Goal: Navigation & Orientation: Find specific page/section

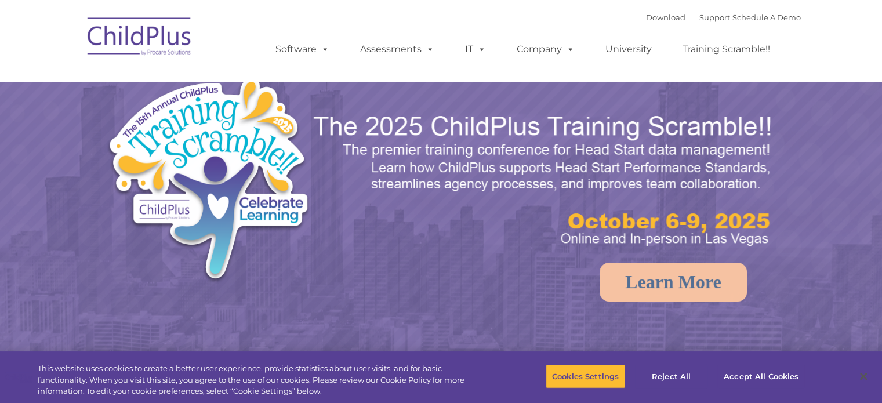
select select "MEDIUM"
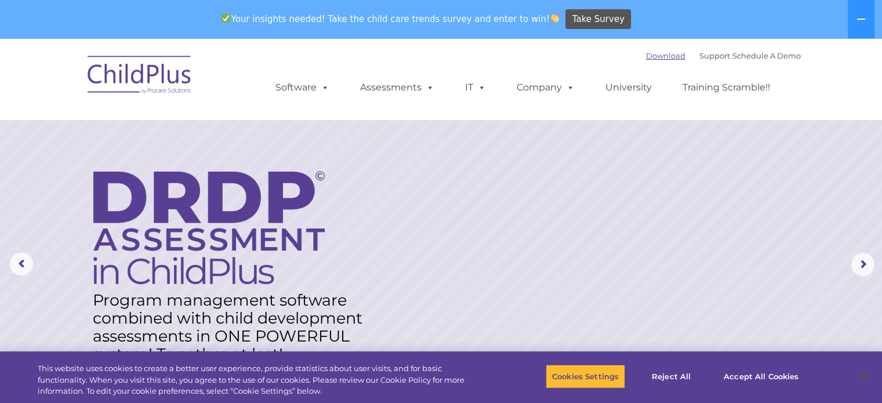
click at [663, 59] on link "Download" at bounding box center [665, 55] width 39 height 9
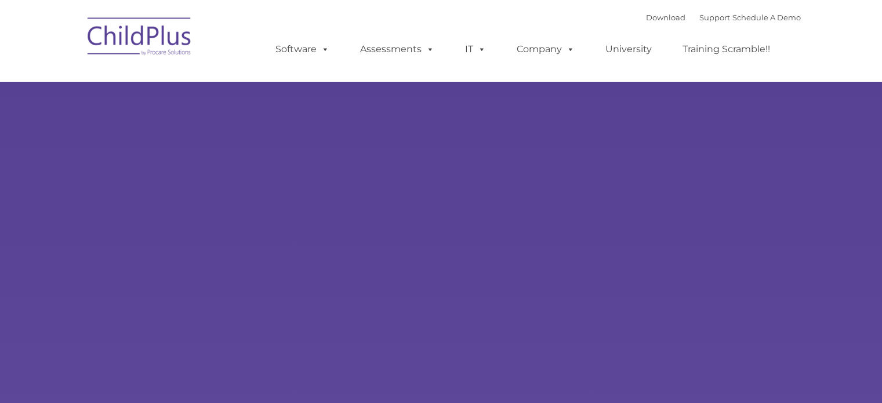
type input ""
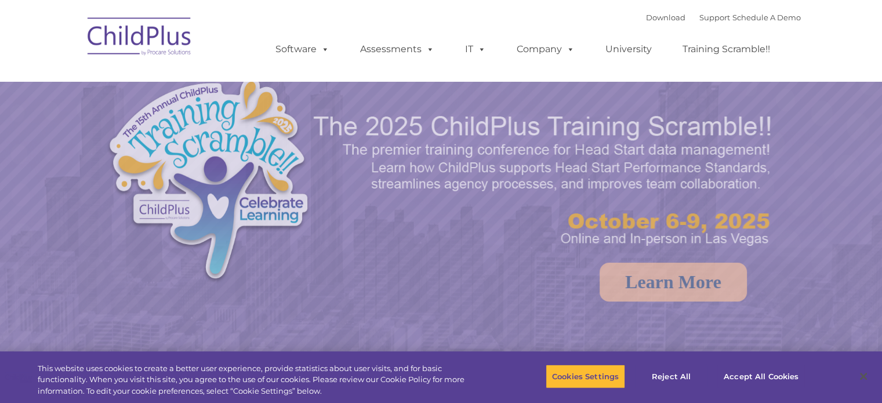
select select "MEDIUM"
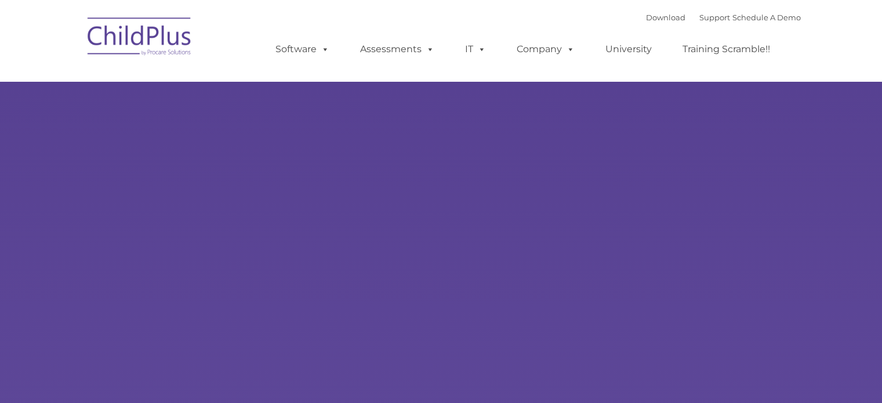
type input ""
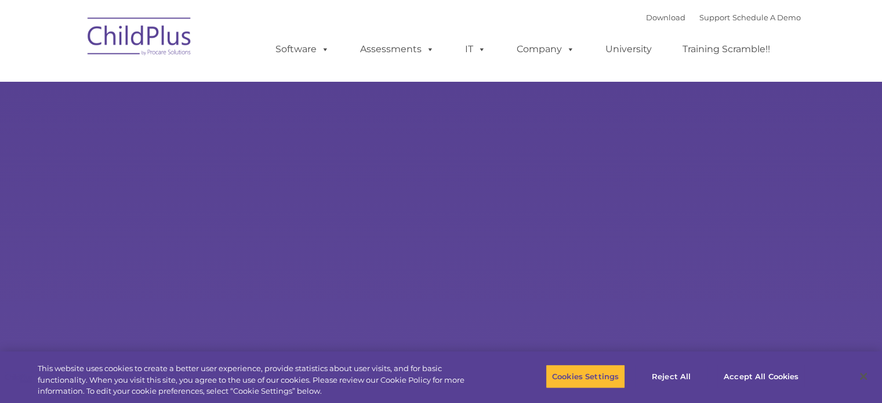
select select "MEDIUM"
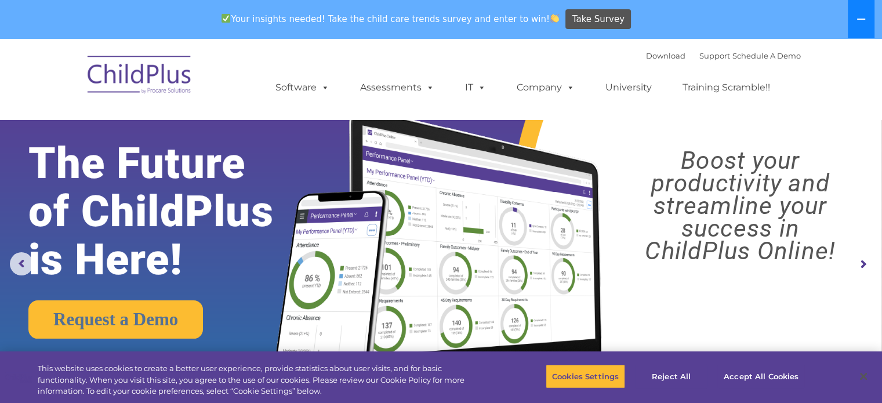
click at [862, 19] on icon at bounding box center [861, 19] width 8 height 1
